Goal: Book appointment/travel/reservation

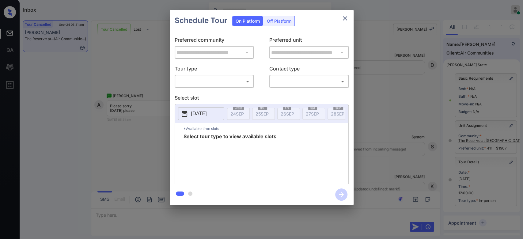
scroll to position [21, 0]
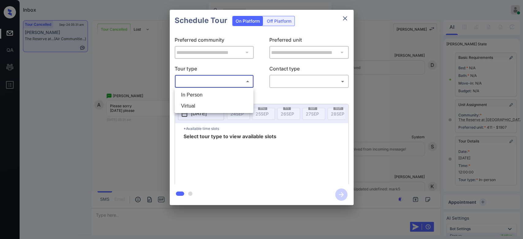
click at [244, 84] on body "Inbox Mukesh Online Set yourself offline Set yourself on break Profile Switch t…" at bounding box center [261, 119] width 523 height 239
click at [212, 93] on li "In Person" at bounding box center [214, 95] width 76 height 11
type input "********"
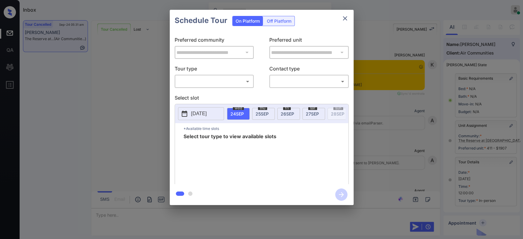
scroll to position [8084, 0]
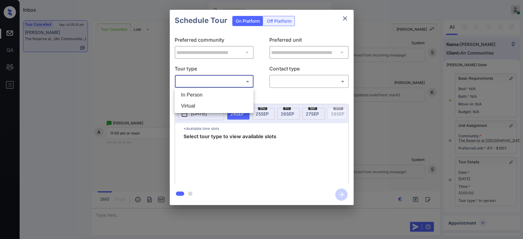
click at [242, 81] on body "Inbox Mukesh Online Set yourself offline Set yourself on break Profile Switch t…" at bounding box center [261, 119] width 523 height 239
click at [215, 90] on li "In Person" at bounding box center [214, 95] width 76 height 11
type input "********"
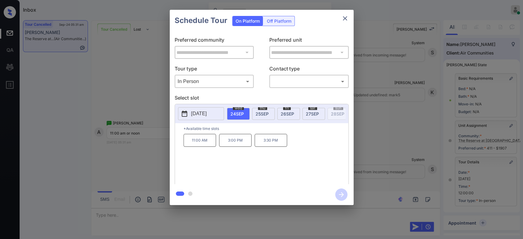
click at [289, 112] on span "26 SEP" at bounding box center [287, 113] width 13 height 5
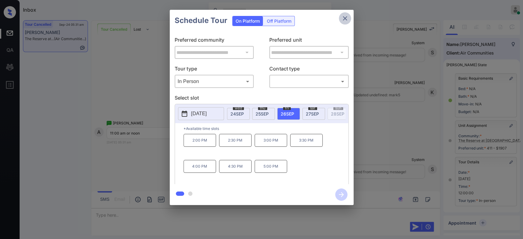
click at [343, 16] on icon "close" at bounding box center [345, 18] width 7 height 7
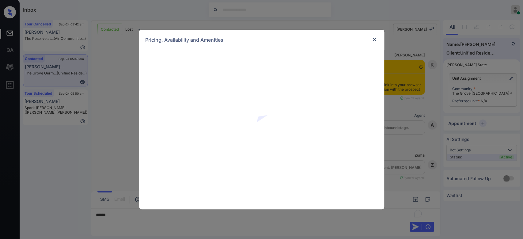
scroll to position [422, 0]
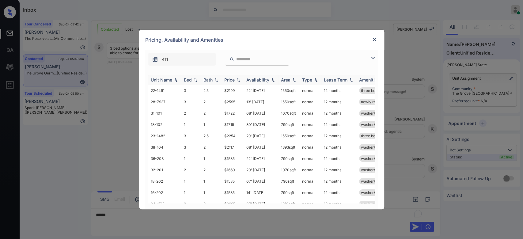
click at [232, 78] on div "Price" at bounding box center [229, 79] width 10 height 5
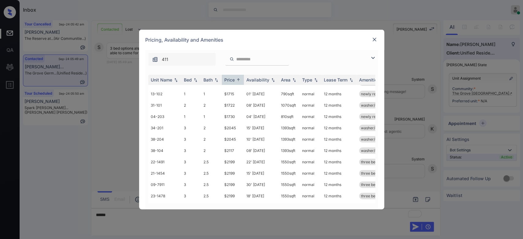
scroll to position [97, 0]
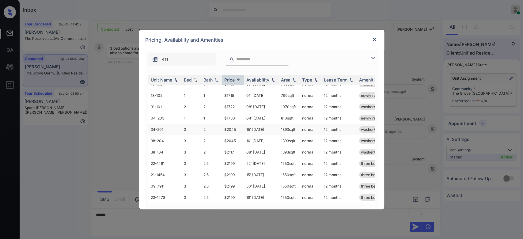
click at [231, 131] on td "$2045" at bounding box center [233, 129] width 22 height 11
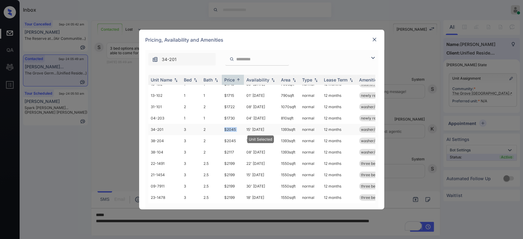
click at [231, 131] on td "$2045" at bounding box center [233, 129] width 22 height 11
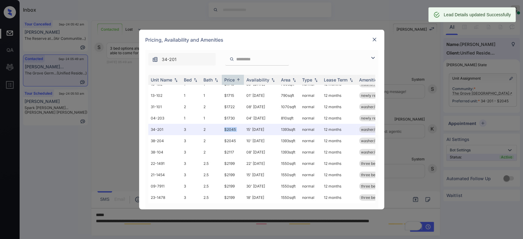
click at [375, 42] on img at bounding box center [375, 39] width 6 height 6
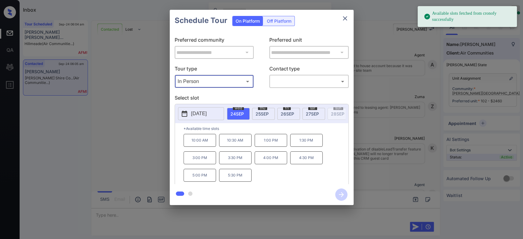
scroll to position [983, 0]
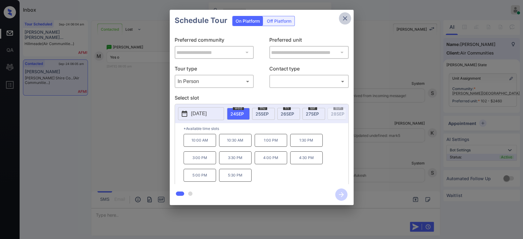
click at [346, 18] on icon "close" at bounding box center [345, 18] width 7 height 7
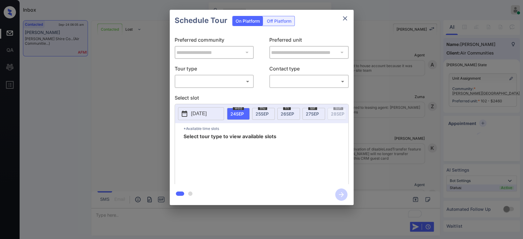
scroll to position [983, 0]
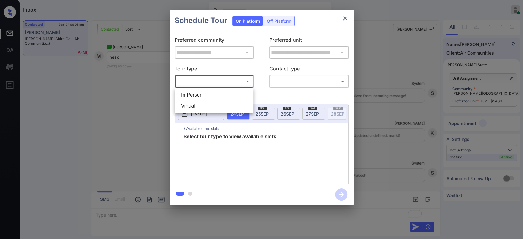
click at [223, 82] on body "Inbox Mukesh Online Set yourself offline Set yourself on break Profile Switch t…" at bounding box center [261, 119] width 523 height 239
click at [205, 97] on li "In Person" at bounding box center [214, 95] width 76 height 11
type input "********"
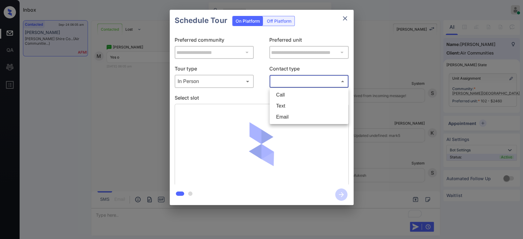
drag, startPoint x: 294, startPoint y: 83, endPoint x: 285, endPoint y: 102, distance: 20.8
click at [285, 102] on body "Inbox Mukesh Online Set yourself offline Set yourself on break Profile Switch t…" at bounding box center [261, 119] width 523 height 239
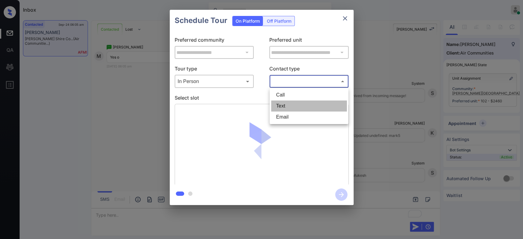
click at [285, 102] on li "Text" at bounding box center [309, 106] width 76 height 11
type input "****"
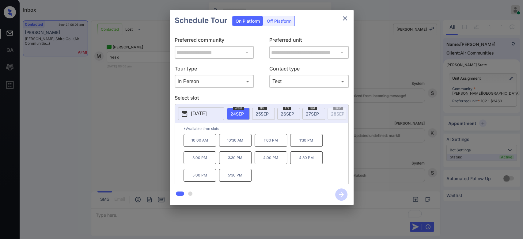
click at [295, 163] on p "4:30 PM" at bounding box center [306, 157] width 32 height 13
click at [335, 195] on button "button" at bounding box center [342, 195] width 20 height 16
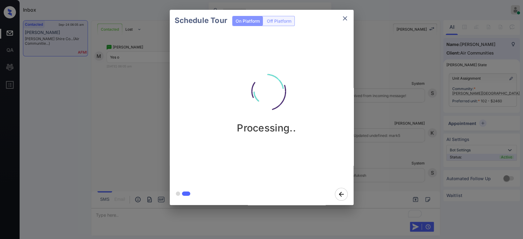
click at [384, 69] on div "Schedule Tour On Platform Off Platform Processing.." at bounding box center [261, 107] width 523 height 215
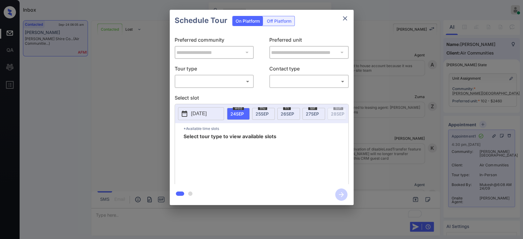
scroll to position [1019, 0]
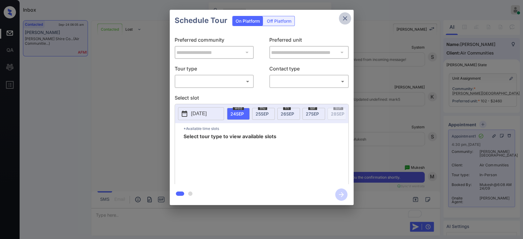
click at [346, 17] on icon "close" at bounding box center [345, 18] width 7 height 7
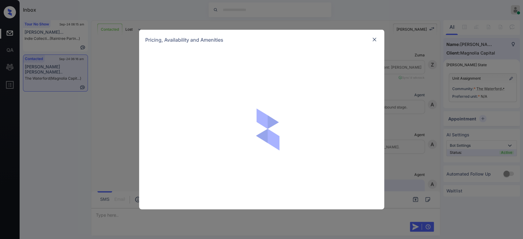
scroll to position [729, 0]
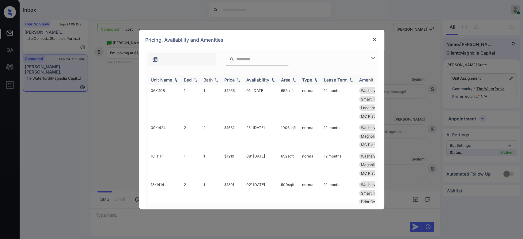
click at [230, 79] on div "Price" at bounding box center [229, 79] width 10 height 5
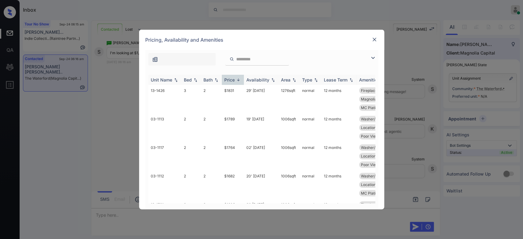
click at [230, 79] on div "Price" at bounding box center [229, 79] width 10 height 5
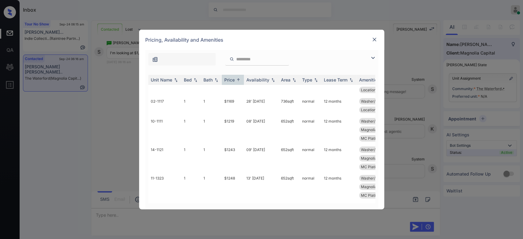
scroll to position [0, 0]
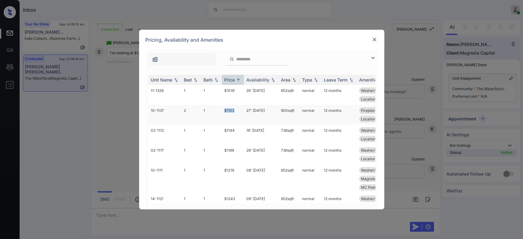
drag, startPoint x: 235, startPoint y: 110, endPoint x: 224, endPoint y: 111, distance: 10.5
click at [224, 111] on td "$1102" at bounding box center [233, 115] width 22 height 20
copy td "$1102"
click at [372, 39] on img at bounding box center [375, 39] width 6 height 6
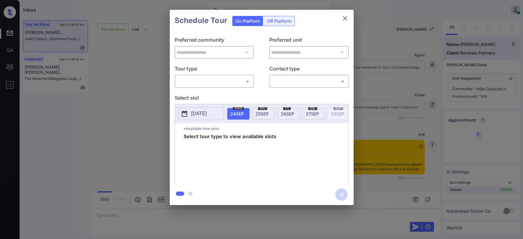
scroll to position [2711, 0]
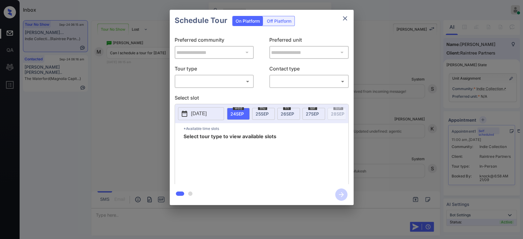
click at [232, 81] on body "Inbox Mukesh Online Set yourself offline Set yourself on break Profile Switch t…" at bounding box center [261, 119] width 523 height 239
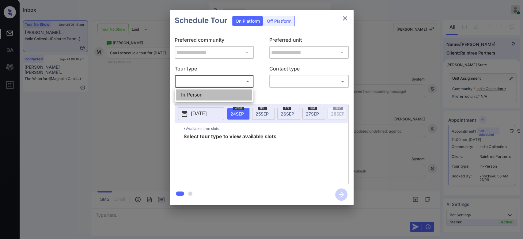
click at [198, 93] on li "In Person" at bounding box center [214, 95] width 76 height 11
type input "********"
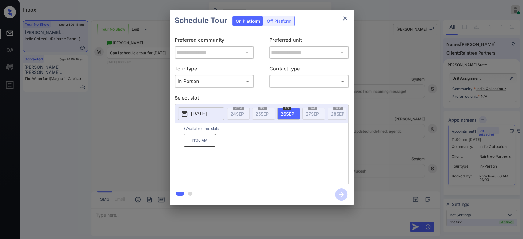
drag, startPoint x: 342, startPoint y: 22, endPoint x: 343, endPoint y: 16, distance: 5.6
click at [343, 16] on icon "close" at bounding box center [345, 18] width 7 height 7
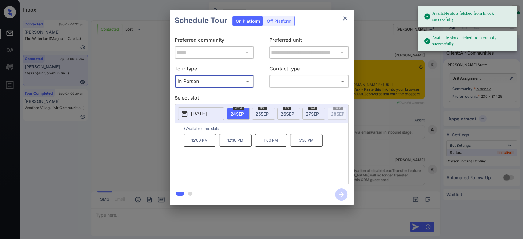
scroll to position [1063, 0]
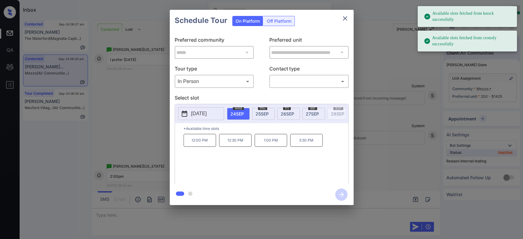
click at [314, 113] on span "27 SEP" at bounding box center [312, 113] width 13 height 5
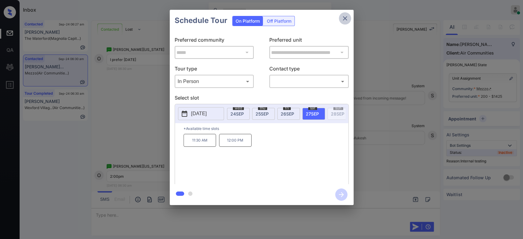
click at [344, 21] on icon "close" at bounding box center [345, 18] width 7 height 7
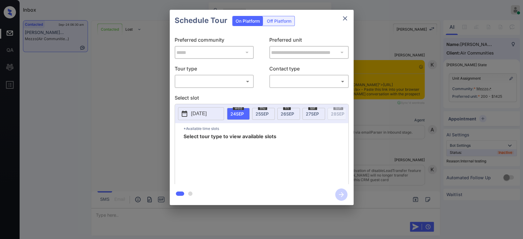
scroll to position [1397, 0]
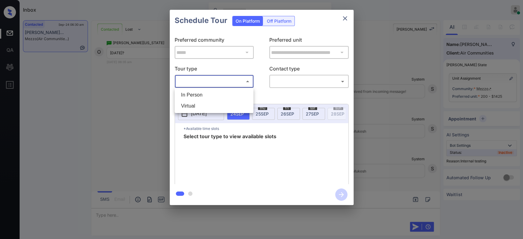
click at [231, 78] on body "Inbox Mukesh Online Set yourself offline Set yourself on break Profile Switch t…" at bounding box center [261, 119] width 523 height 239
click at [206, 97] on li "In Person" at bounding box center [214, 95] width 76 height 11
type input "********"
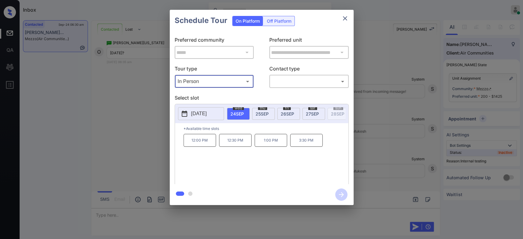
click at [315, 113] on span "27 SEP" at bounding box center [312, 113] width 13 height 5
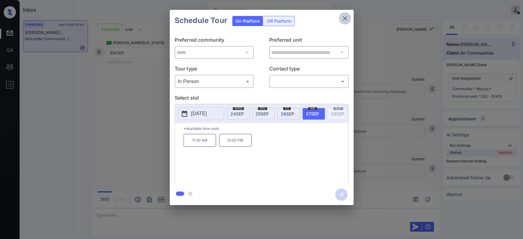
click at [342, 21] on icon "close" at bounding box center [345, 18] width 7 height 7
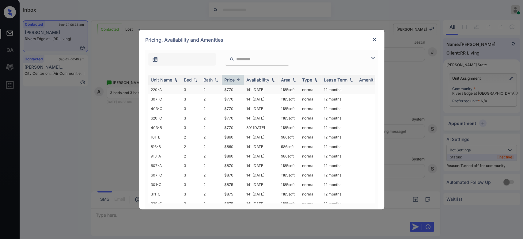
click at [228, 89] on td "$770" at bounding box center [233, 90] width 22 height 10
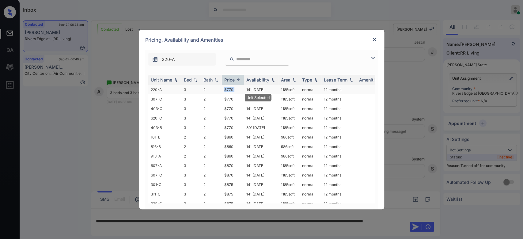
click at [228, 89] on td "$770" at bounding box center [233, 90] width 22 height 10
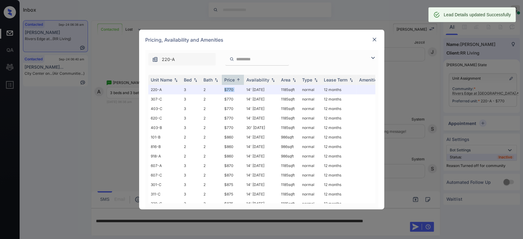
click at [376, 38] on img at bounding box center [375, 39] width 6 height 6
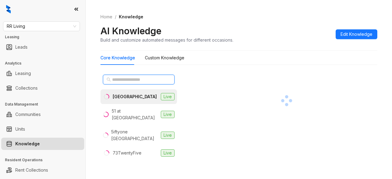
click at [144, 80] on input "text" at bounding box center [139, 79] width 54 height 7
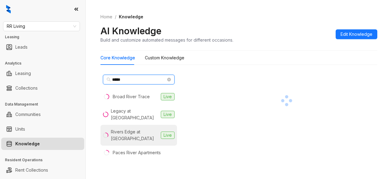
type input "*****"
click at [141, 132] on div "Rivers Edge at [GEOGRAPHIC_DATA]" at bounding box center [135, 135] width 48 height 13
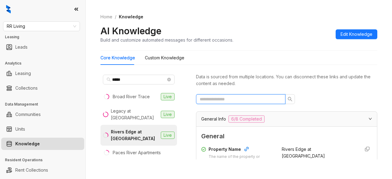
click at [226, 101] on input "text" at bounding box center [238, 99] width 77 height 7
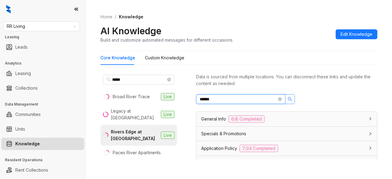
click at [292, 99] on icon "search" at bounding box center [290, 99] width 5 height 5
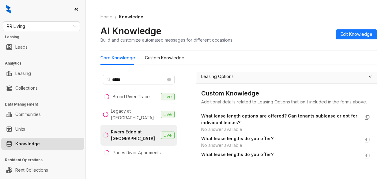
scroll to position [275, 0]
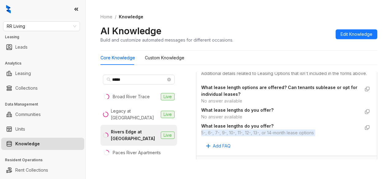
drag, startPoint x: 202, startPoint y: 136, endPoint x: 321, endPoint y: 143, distance: 119.4
click at [321, 143] on div "What lease length options are offered? Can tenants sublease or opt for individu…" at bounding box center [286, 117] width 171 height 68
copy div "5-, 6-, 7-, 9-, 10-, 11-, 12-, 13-, or 14-month lease options Add FAQ"
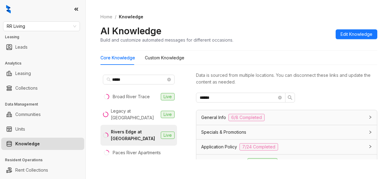
scroll to position [0, 0]
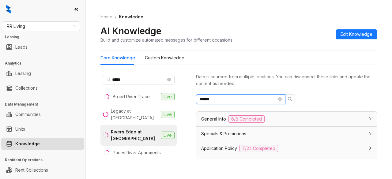
click at [231, 97] on input "******" at bounding box center [238, 99] width 77 height 7
type input "*******"
click at [290, 98] on icon "search" at bounding box center [290, 99] width 5 height 5
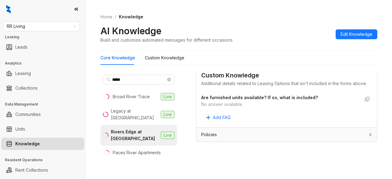
scroll to position [19, 0]
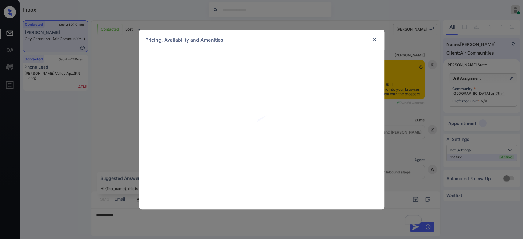
scroll to position [445, 0]
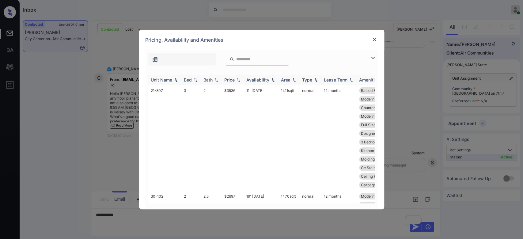
click at [226, 82] on div "Price" at bounding box center [229, 79] width 10 height 5
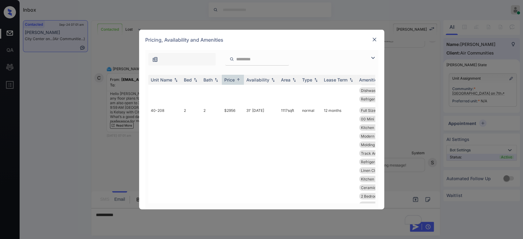
scroll to position [4234, 0]
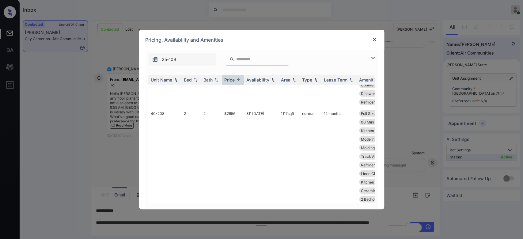
click at [375, 40] on img at bounding box center [375, 39] width 6 height 6
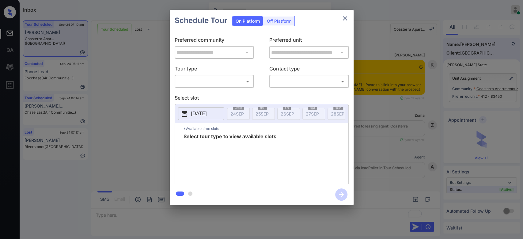
scroll to position [1890, 0]
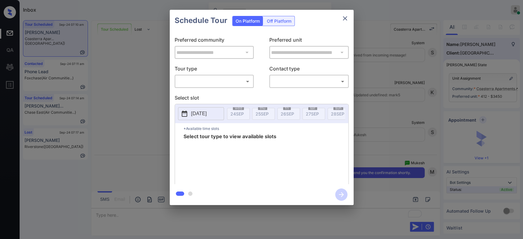
click at [232, 80] on body "Inbox Mukesh Online Set yourself offline Set yourself on break Profile Switch t…" at bounding box center [261, 119] width 523 height 239
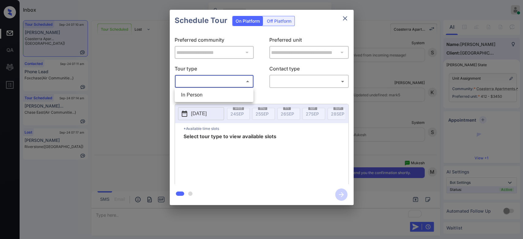
click at [204, 94] on li "In Person" at bounding box center [214, 95] width 76 height 11
type input "********"
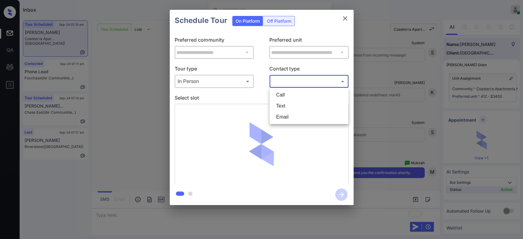
drag, startPoint x: 292, startPoint y: 82, endPoint x: 285, endPoint y: 107, distance: 25.8
click at [285, 107] on body "Inbox Mukesh Online Set yourself offline Set yourself on break Profile Switch t…" at bounding box center [261, 119] width 523 height 239
click at [285, 107] on li "Text" at bounding box center [309, 106] width 76 height 11
type input "****"
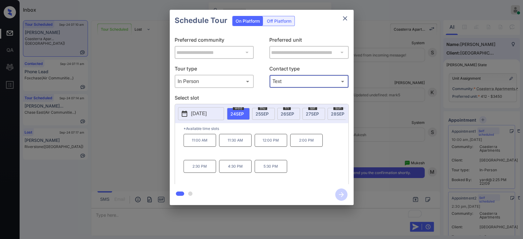
click at [346, 19] on icon "close" at bounding box center [345, 18] width 4 height 4
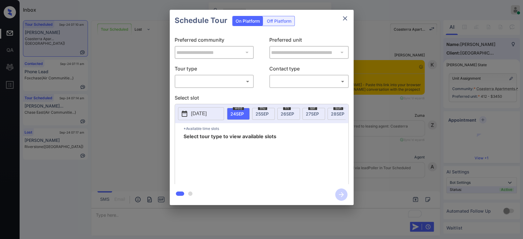
scroll to position [1890, 0]
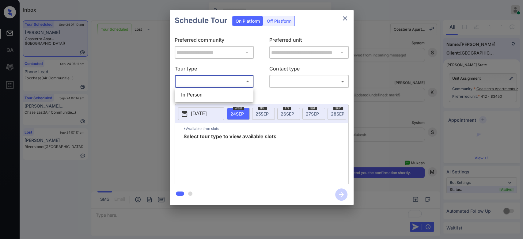
click at [238, 85] on body "Inbox Mukesh Online Set yourself offline Set yourself on break Profile Switch t…" at bounding box center [261, 119] width 523 height 239
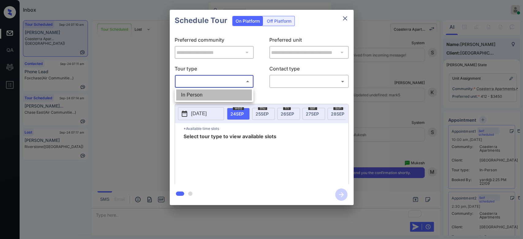
click at [212, 97] on li "In Person" at bounding box center [214, 95] width 76 height 11
type input "********"
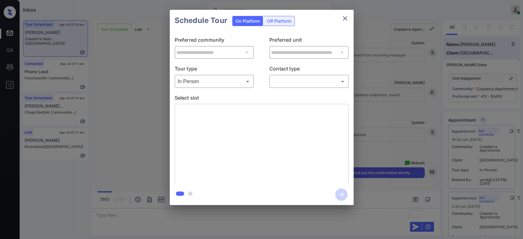
drag, startPoint x: 327, startPoint y: 75, endPoint x: 329, endPoint y: 80, distance: 4.6
click at [329, 80] on div "​ ​" at bounding box center [309, 81] width 79 height 13
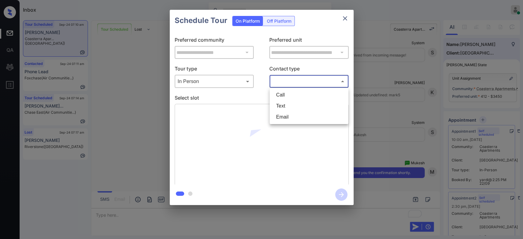
drag, startPoint x: 329, startPoint y: 80, endPoint x: 283, endPoint y: 111, distance: 55.6
click at [283, 111] on body "Inbox Mukesh Online Set yourself offline Set yourself on break Profile Switch t…" at bounding box center [261, 119] width 523 height 239
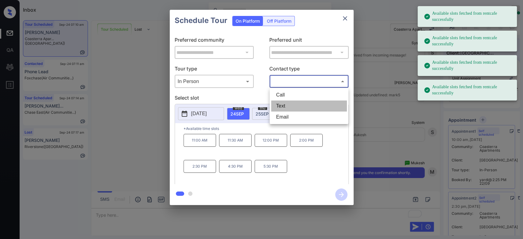
click at [283, 107] on li "Text" at bounding box center [309, 106] width 76 height 11
type input "****"
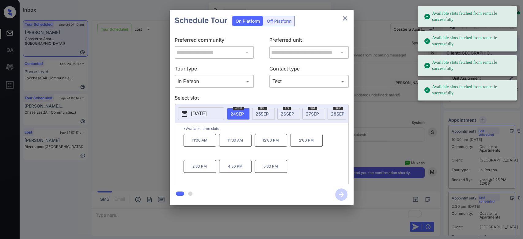
click at [271, 167] on p "5:30 PM" at bounding box center [271, 166] width 32 height 13
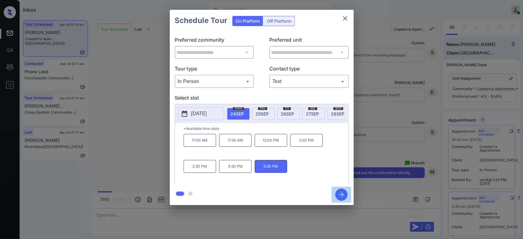
click at [336, 197] on icon "button" at bounding box center [341, 195] width 12 height 12
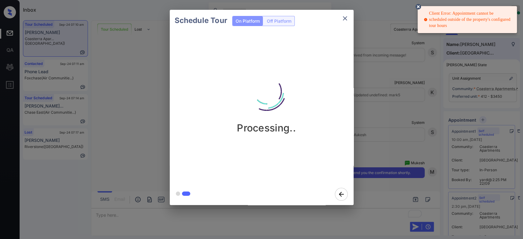
click at [417, 7] on icon at bounding box center [419, 7] width 6 height 6
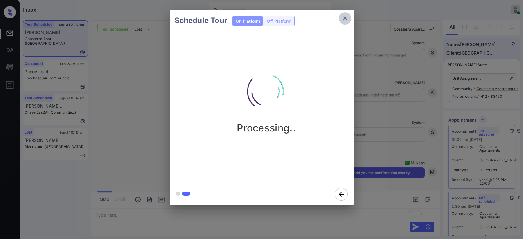
click at [345, 19] on icon "close" at bounding box center [345, 18] width 7 height 7
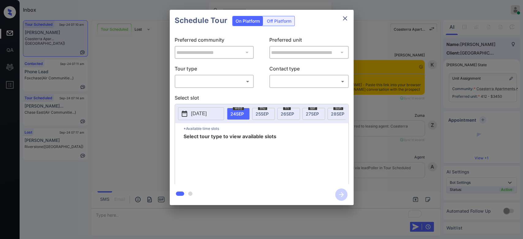
scroll to position [1890, 0]
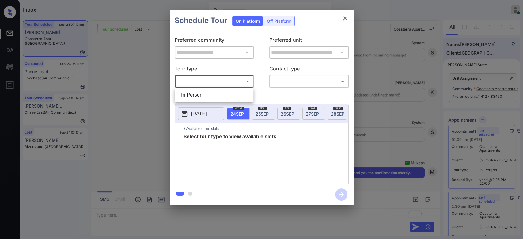
click at [228, 82] on body "Inbox Mukesh Online Set yourself offline Set yourself on break Profile Switch t…" at bounding box center [261, 119] width 523 height 239
click at [216, 91] on li "In Person" at bounding box center [214, 95] width 76 height 11
type input "********"
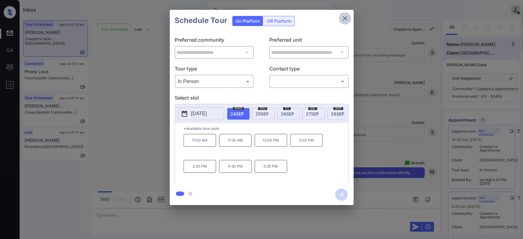
click at [346, 18] on icon "close" at bounding box center [345, 18] width 7 height 7
